Goal: Task Accomplishment & Management: Complete application form

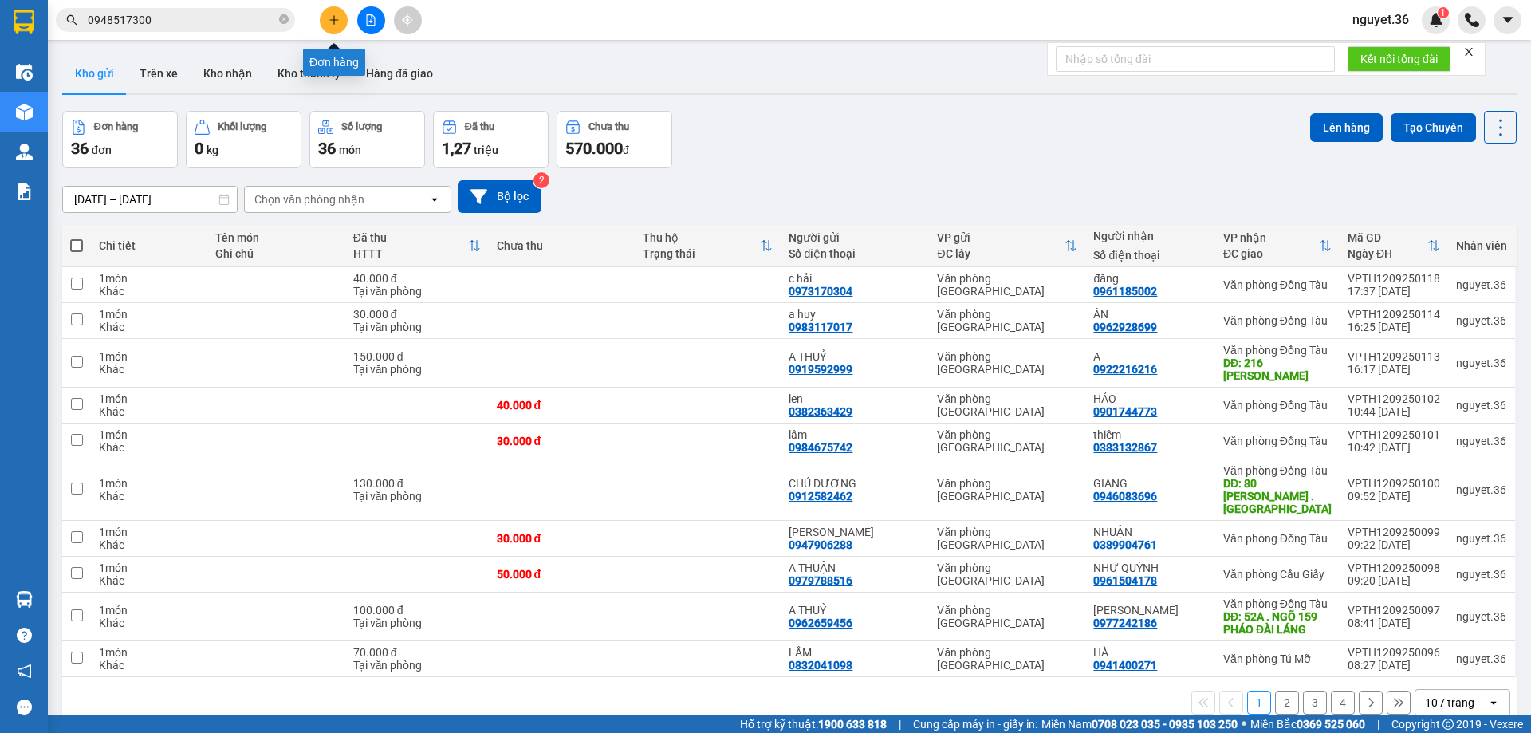
click at [342, 24] on button at bounding box center [334, 20] width 28 height 28
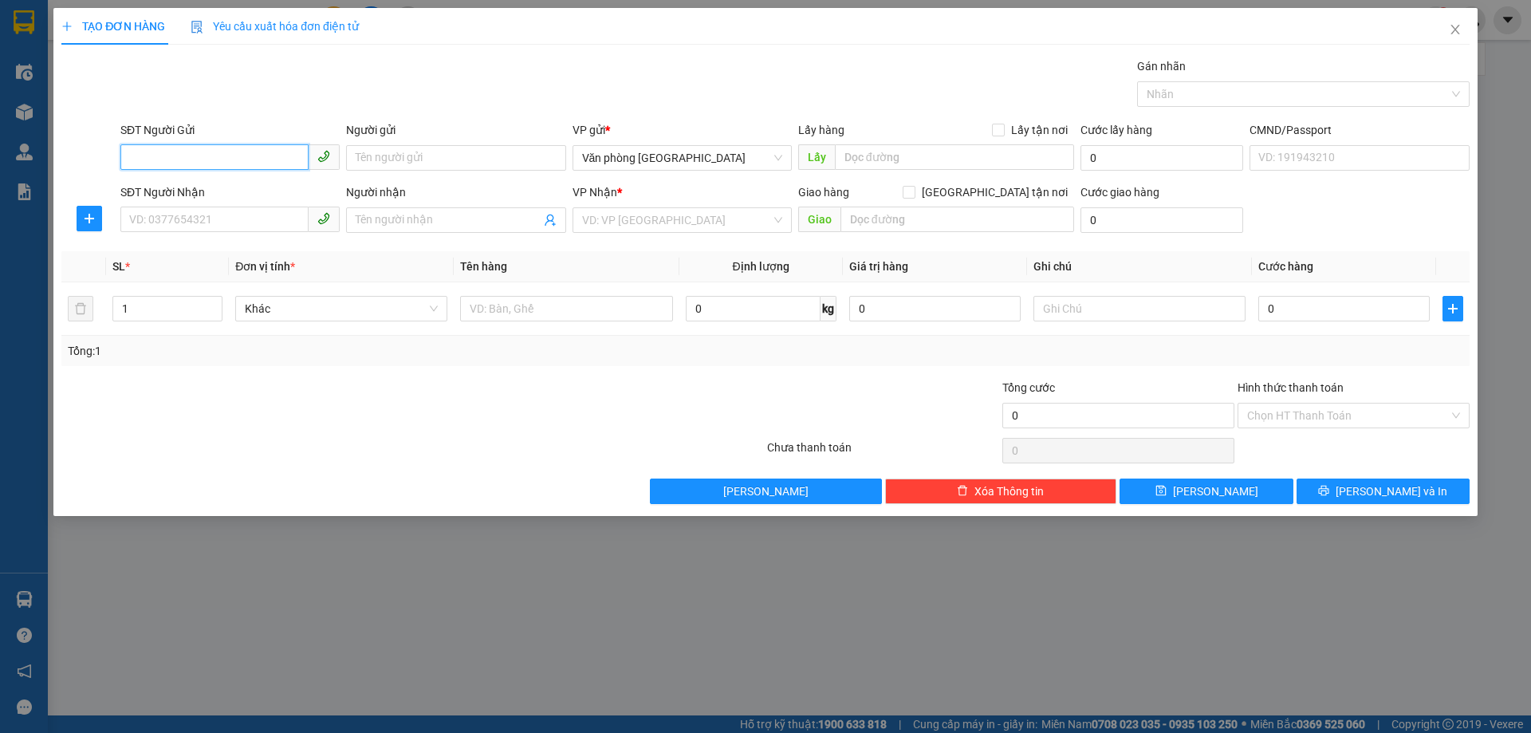
click at [236, 161] on input "SĐT Người Gửi" at bounding box center [214, 157] width 188 height 26
type input "."
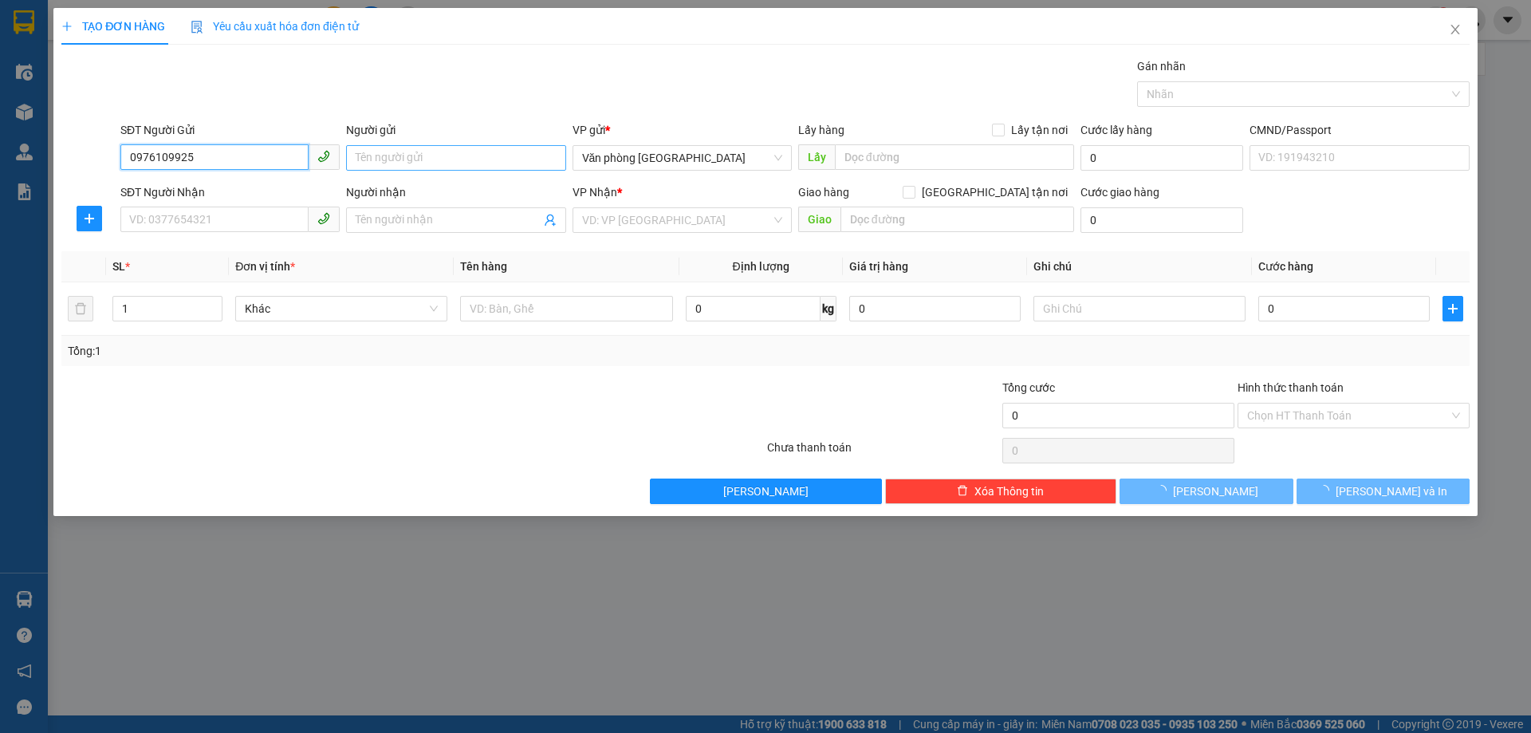
type input "0976109925"
click at [386, 165] on input "Người gửi" at bounding box center [455, 158] width 219 height 26
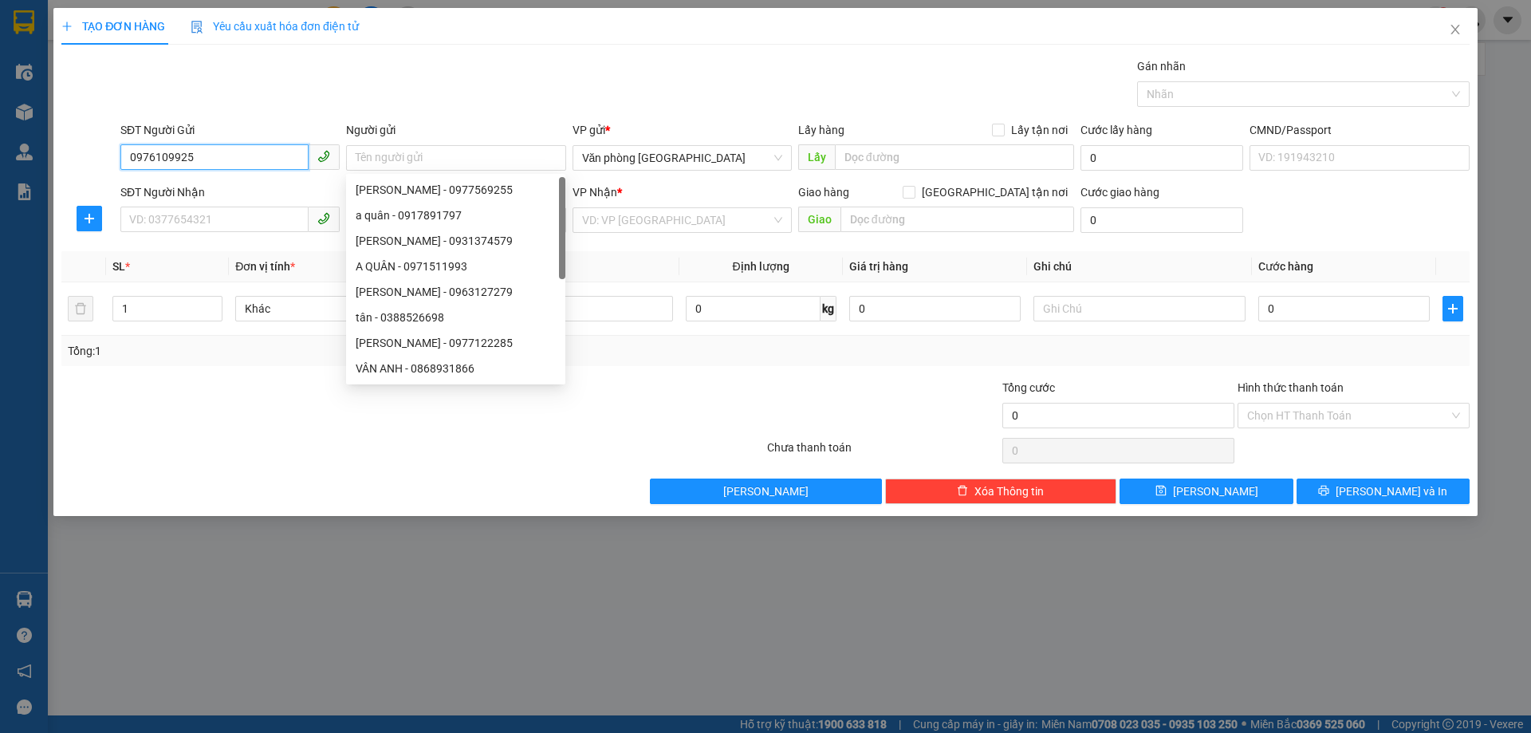
click at [256, 155] on input "0976109925" at bounding box center [214, 157] width 188 height 26
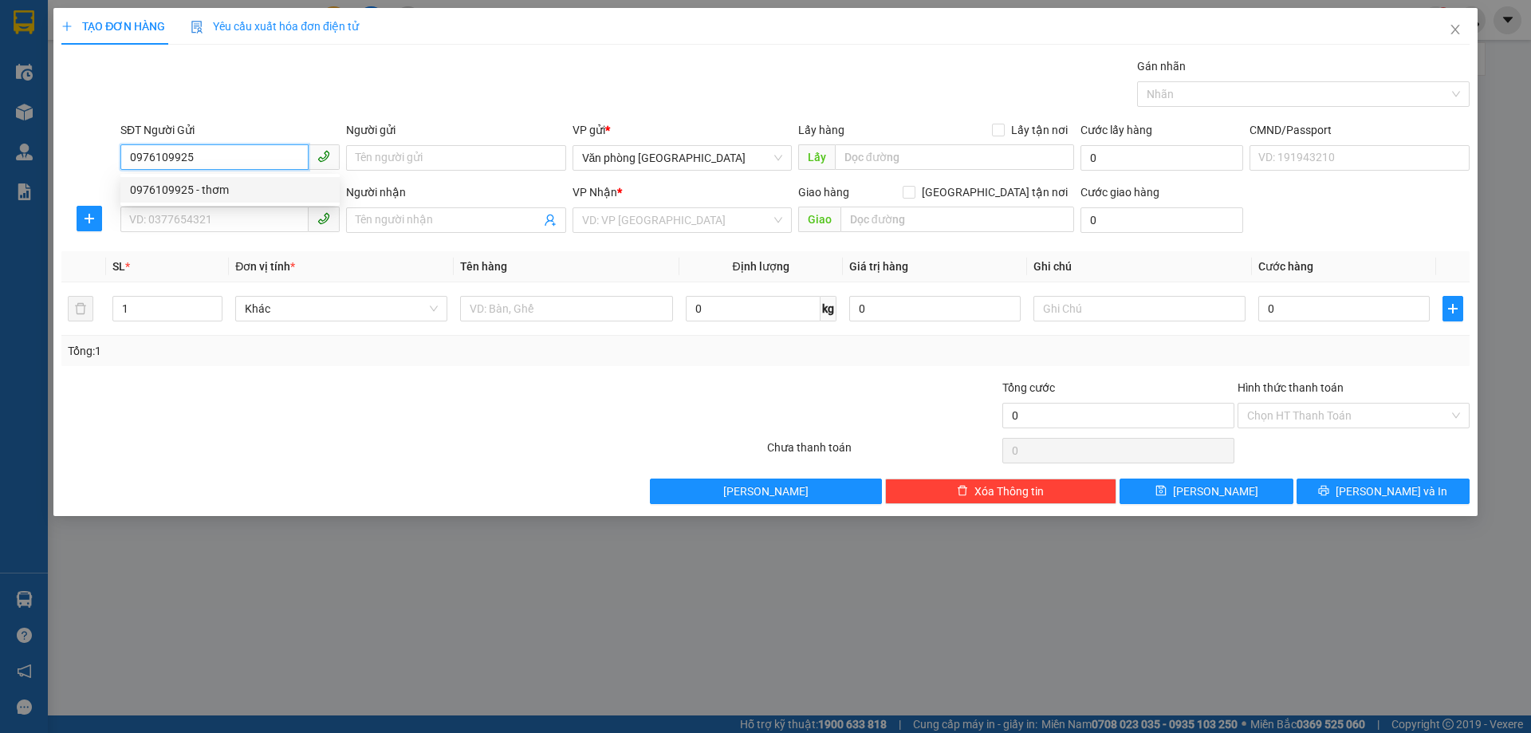
click at [248, 191] on div "0976109925 - thơm" at bounding box center [230, 190] width 200 height 18
type input "thơm"
click at [238, 217] on input "SĐT Người Nhận" at bounding box center [214, 219] width 188 height 26
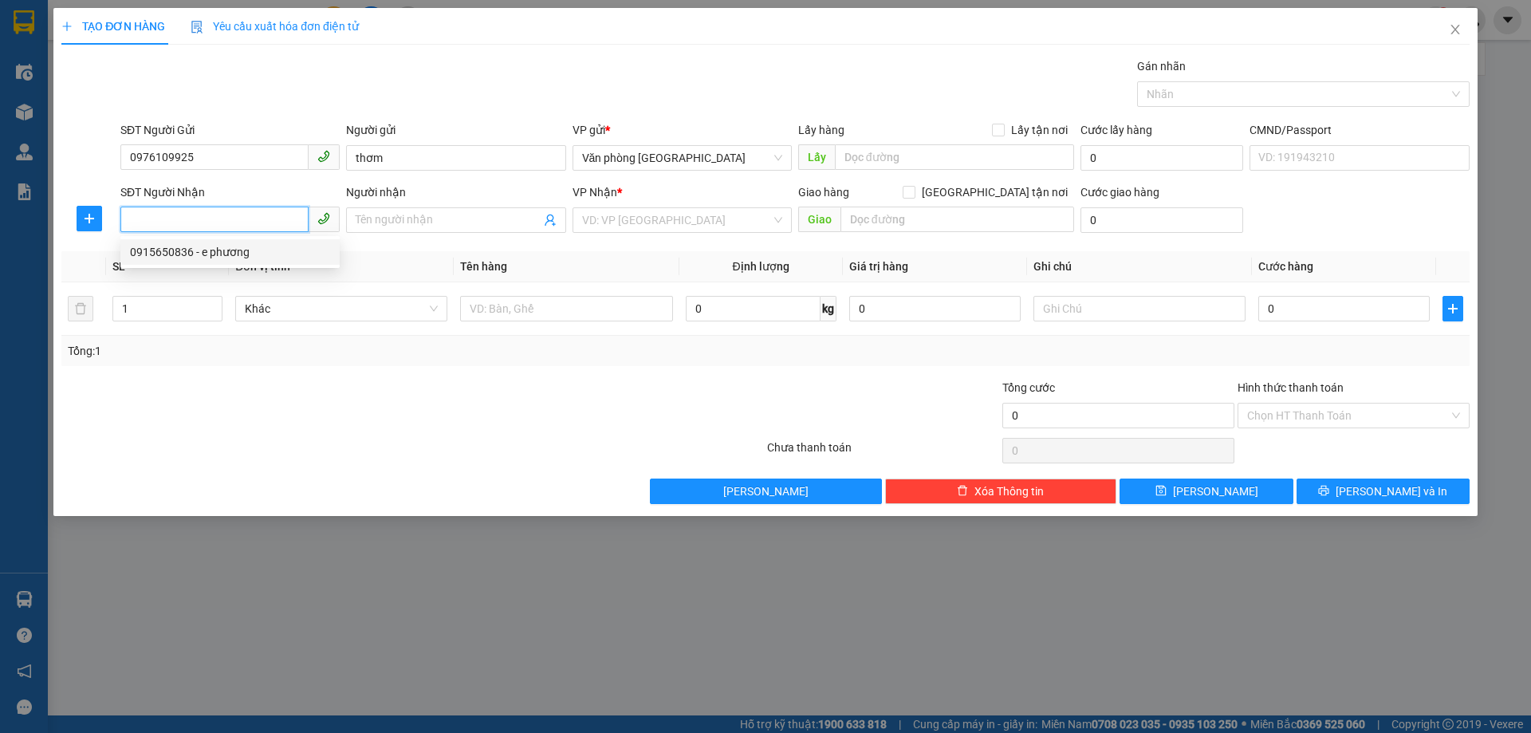
click at [206, 223] on input "SĐT Người Nhận" at bounding box center [214, 219] width 188 height 26
type input "0935555524"
click at [427, 226] on input "Người nhận" at bounding box center [448, 220] width 184 height 18
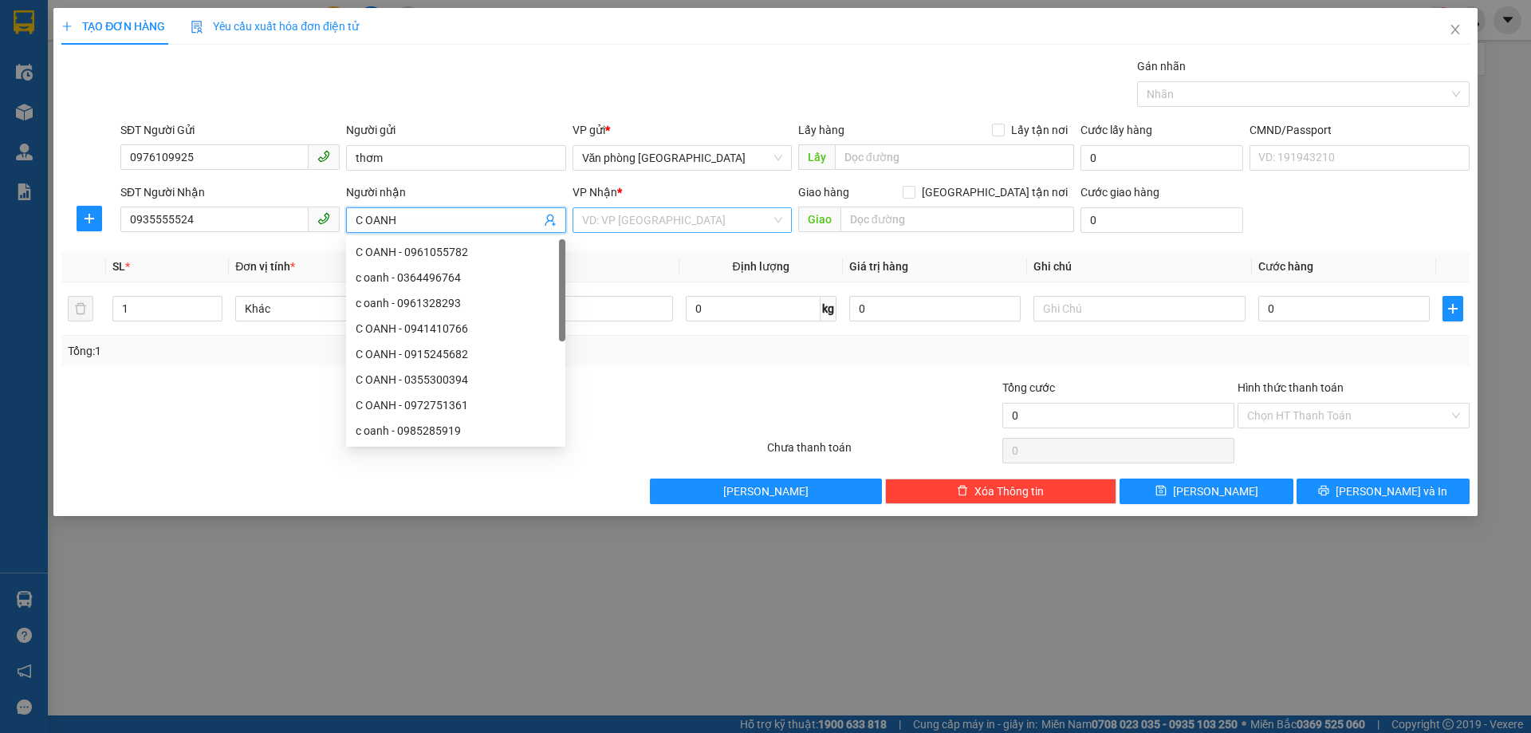
type input "C OANH"
click at [698, 223] on input "search" at bounding box center [676, 220] width 189 height 24
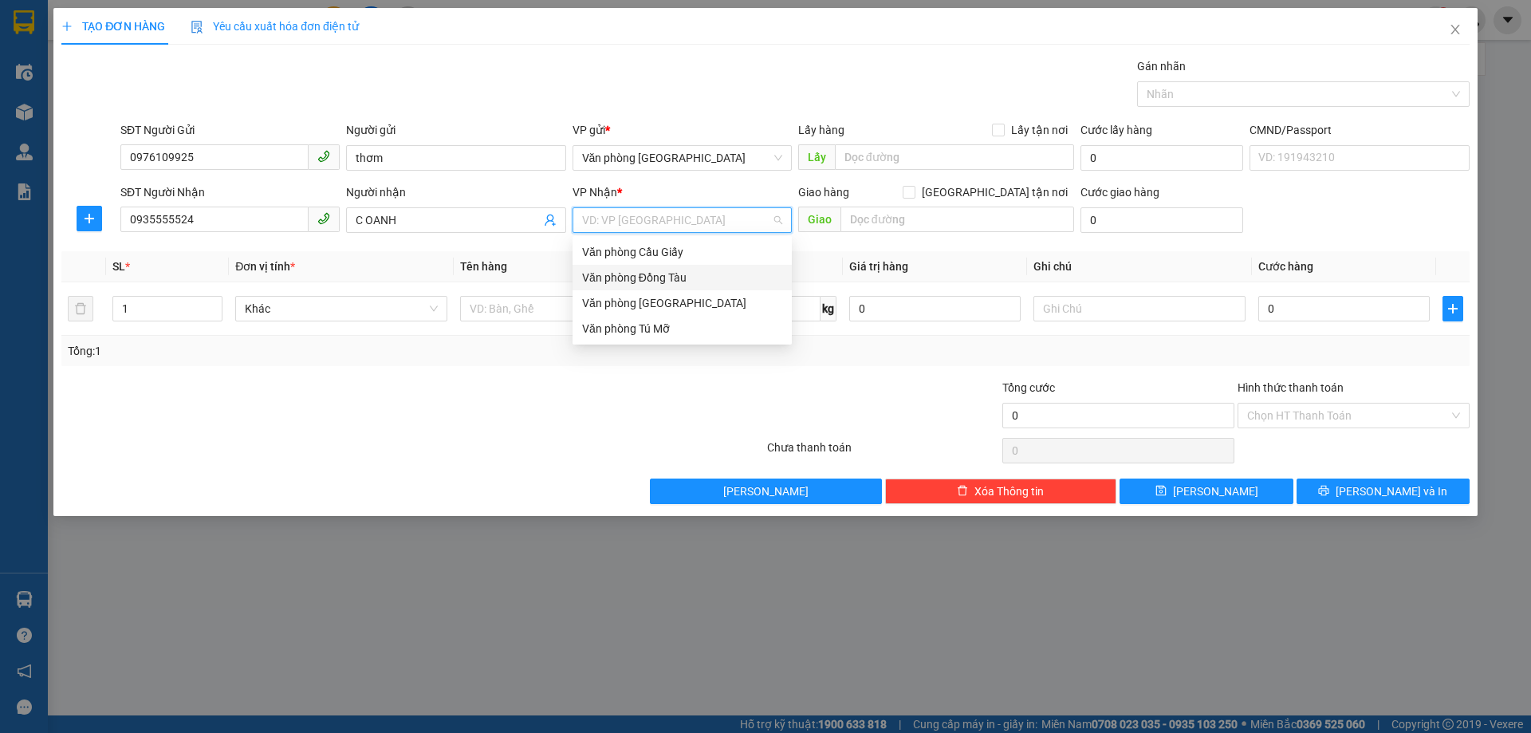
click at [697, 269] on div "Văn phòng Đồng Tàu" at bounding box center [682, 278] width 200 height 18
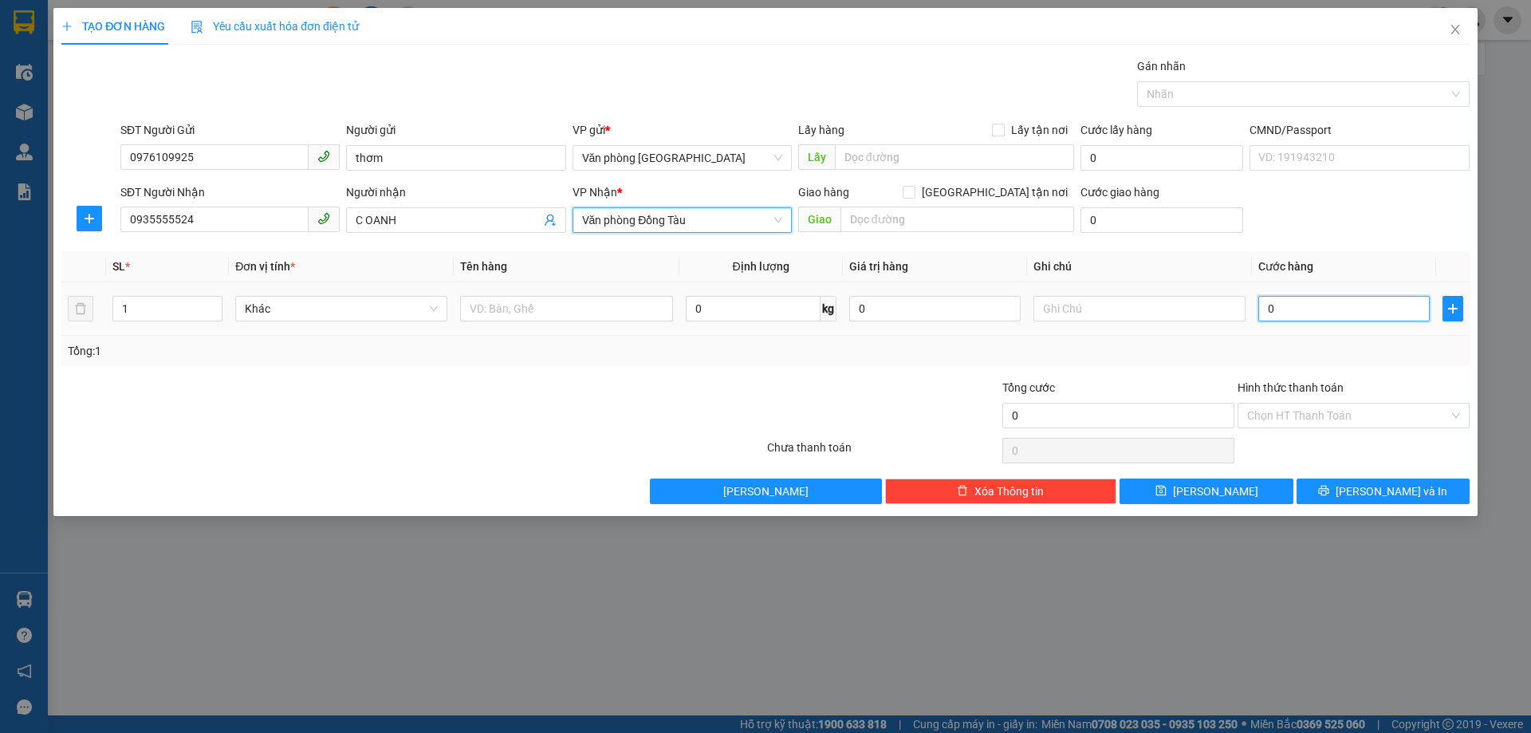
click at [1268, 303] on input "0" at bounding box center [1343, 309] width 171 height 26
type input "1"
type input "12"
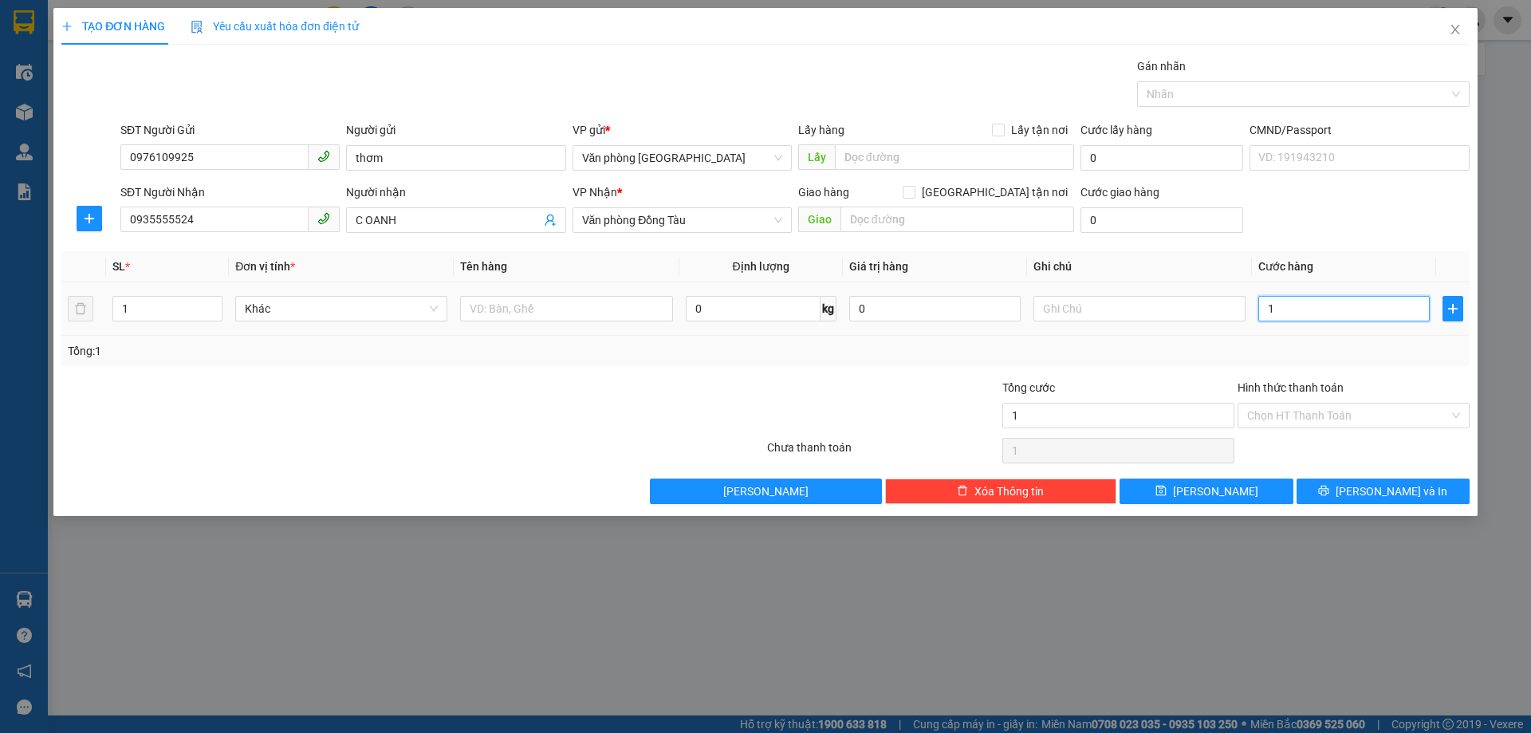
type input "12"
type input "120"
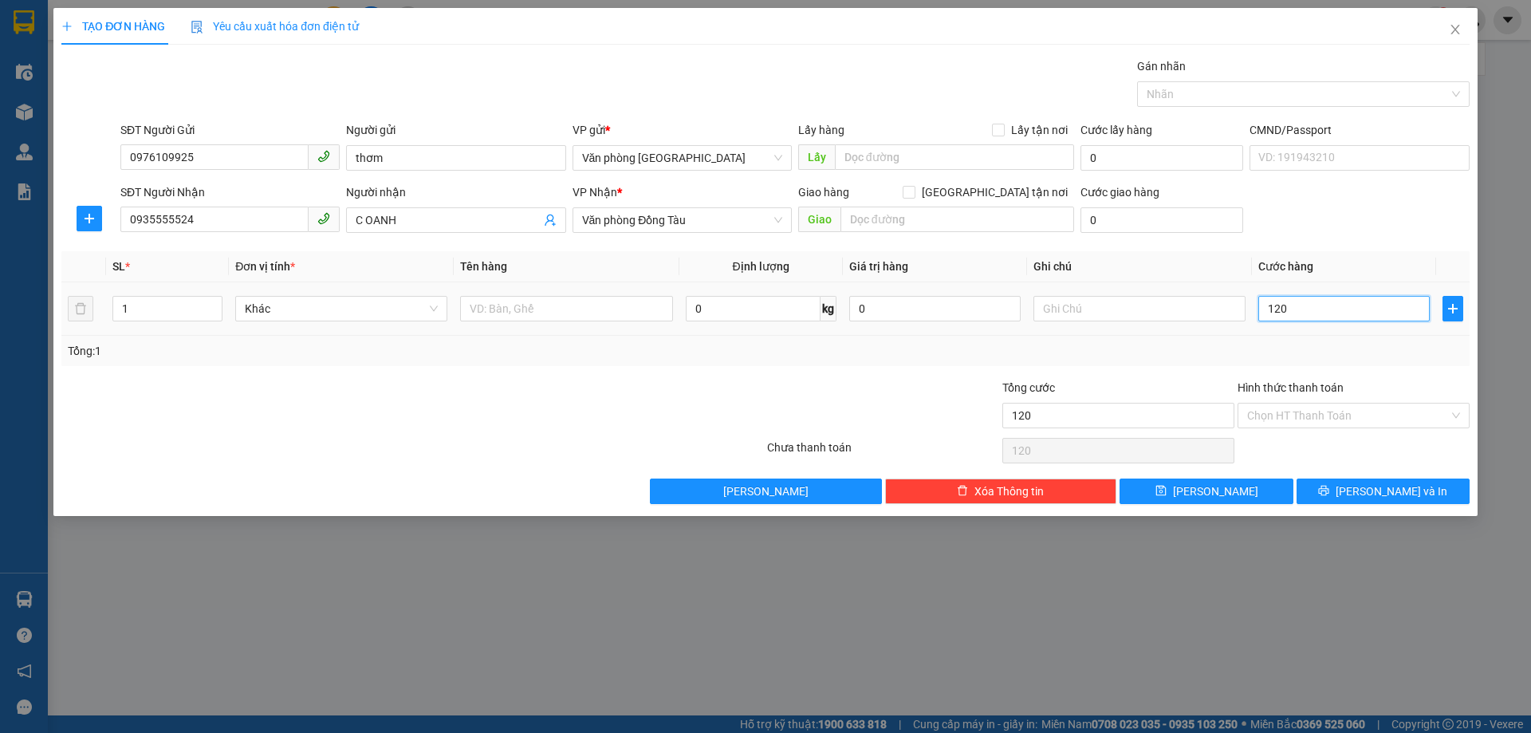
type input "1.200"
type input "12.000"
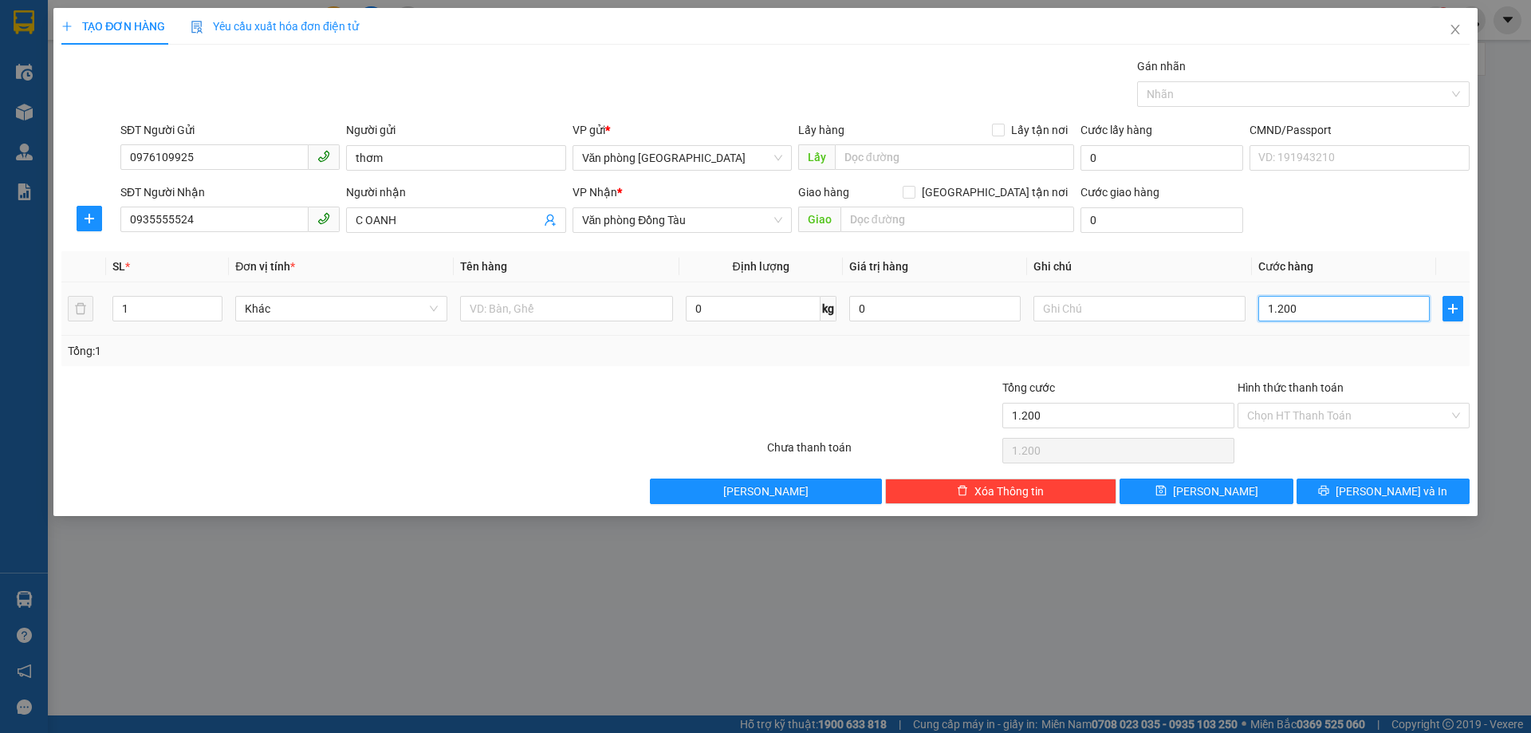
type input "12.000"
type input "120.000"
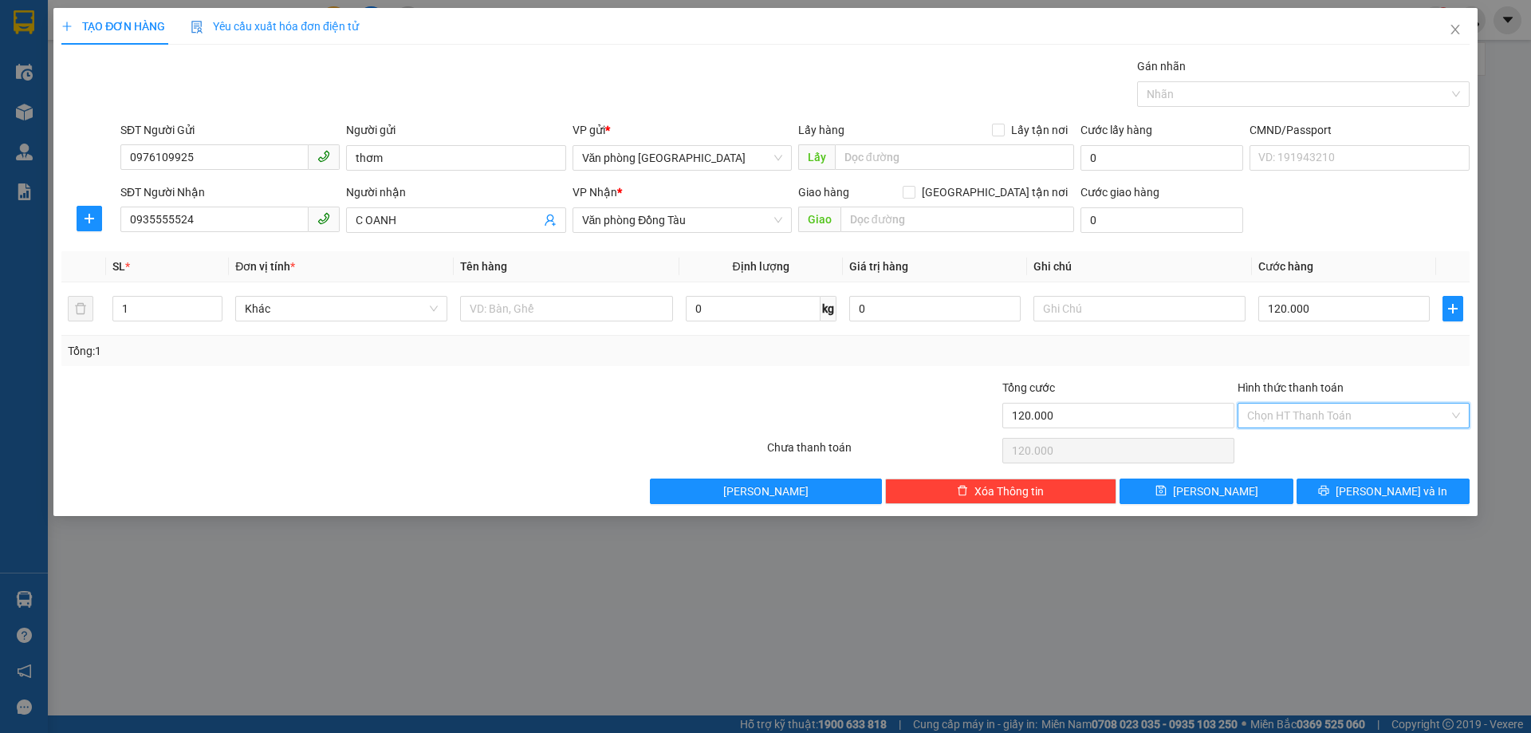
click at [1393, 415] on input "Hình thức thanh toán" at bounding box center [1348, 415] width 202 height 24
click at [1333, 450] on div "Tại văn phòng" at bounding box center [1353, 448] width 213 height 18
type input "0"
click at [1329, 494] on icon "printer" at bounding box center [1323, 490] width 11 height 11
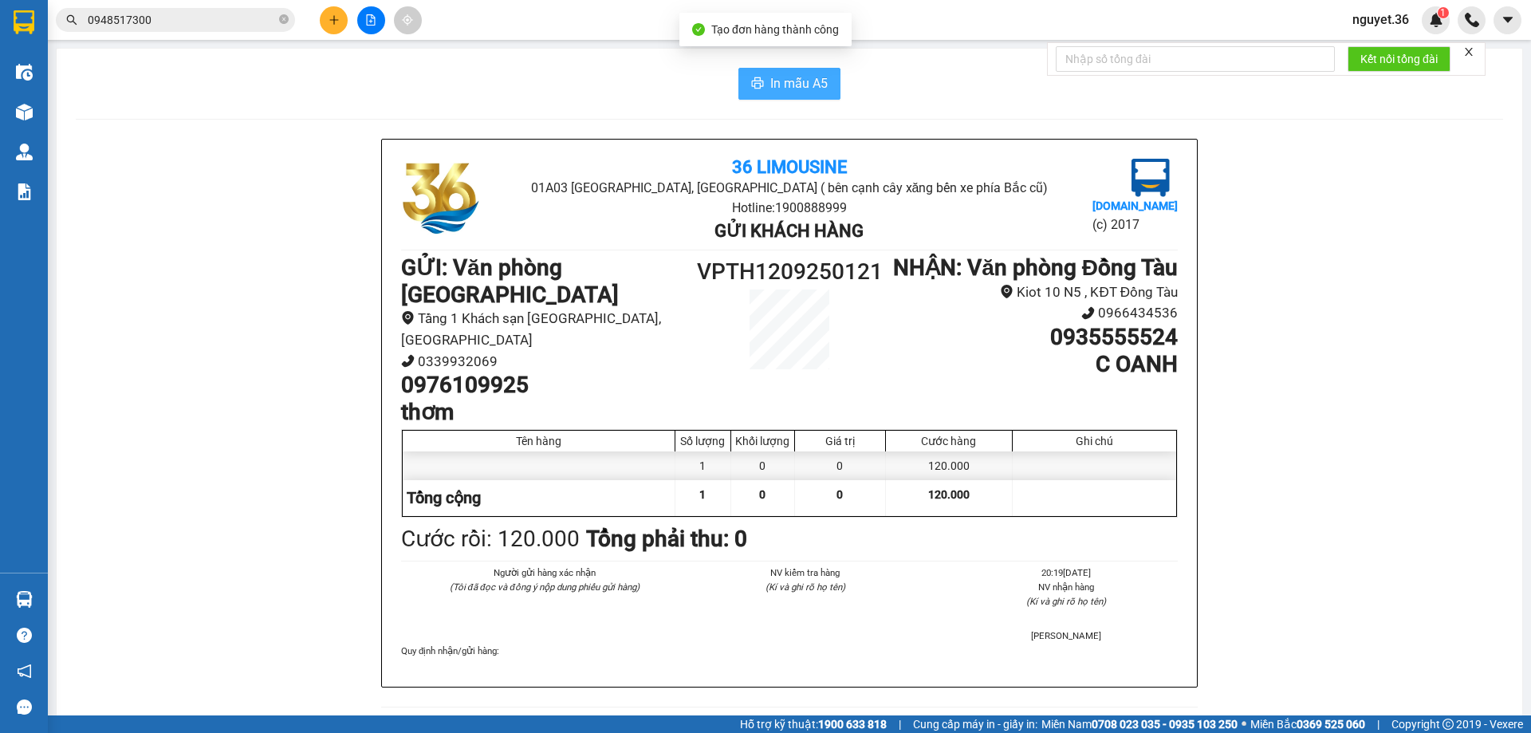
click at [806, 88] on span "In mẫu A5" at bounding box center [798, 83] width 57 height 20
click at [876, 85] on div "In mẫu A5" at bounding box center [789, 84] width 1427 height 32
click at [808, 87] on span "In mẫu A5" at bounding box center [798, 83] width 57 height 20
